Goal: Transaction & Acquisition: Purchase product/service

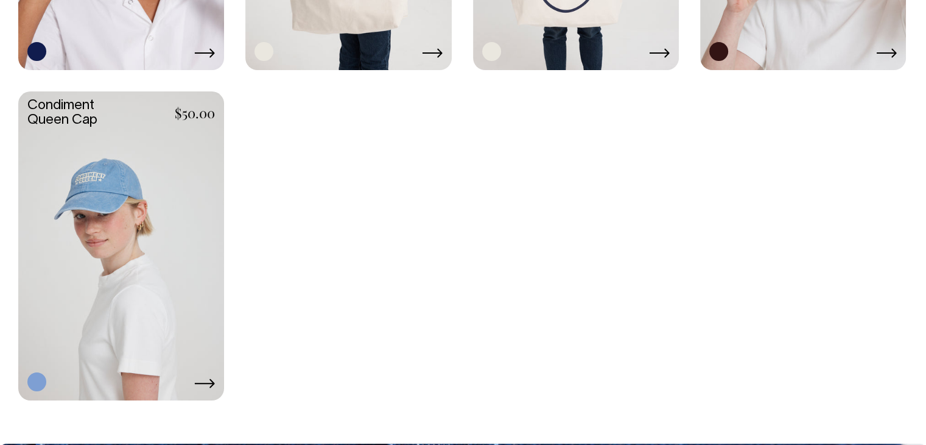
scroll to position [1274, 0]
click at [83, 241] on link at bounding box center [121, 244] width 206 height 306
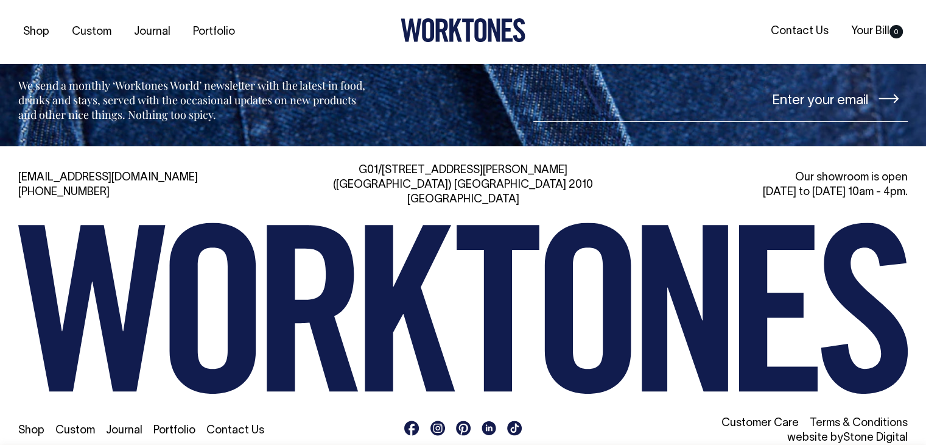
scroll to position [1530, 0]
